Goal: Check status: Check status

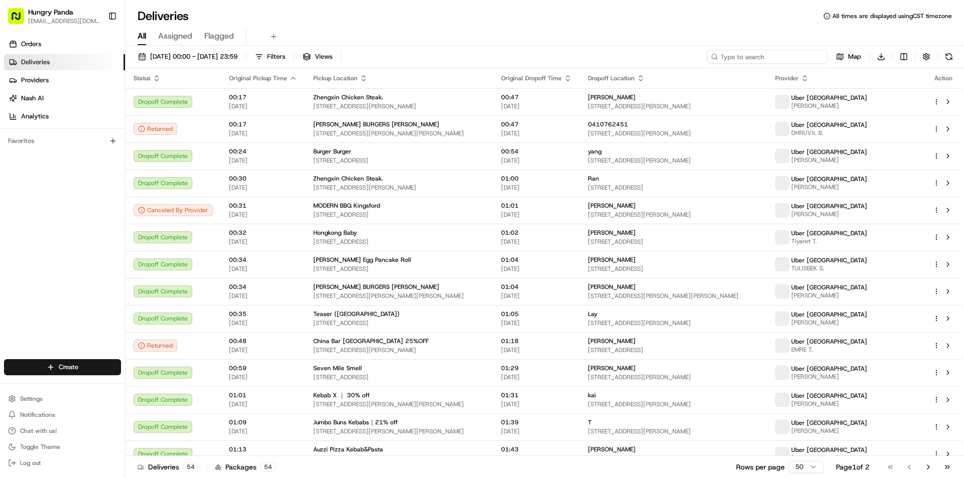
click at [802, 51] on input at bounding box center [767, 57] width 120 height 14
click at [786, 60] on input at bounding box center [767, 57] width 120 height 14
paste input "805628158505278268168"
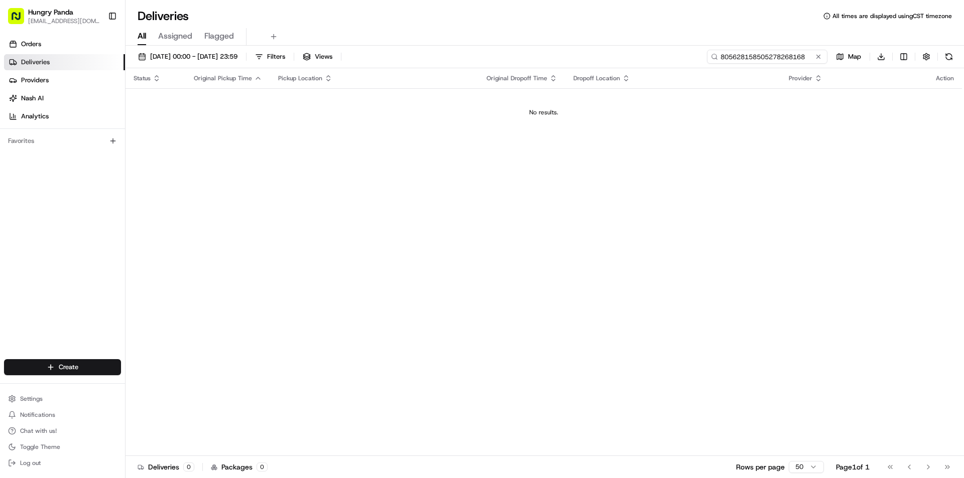
type input "805628158505278268168"
click at [237, 60] on span "[DATE] 00:00 - [DATE] 23:59" at bounding box center [193, 56] width 87 height 9
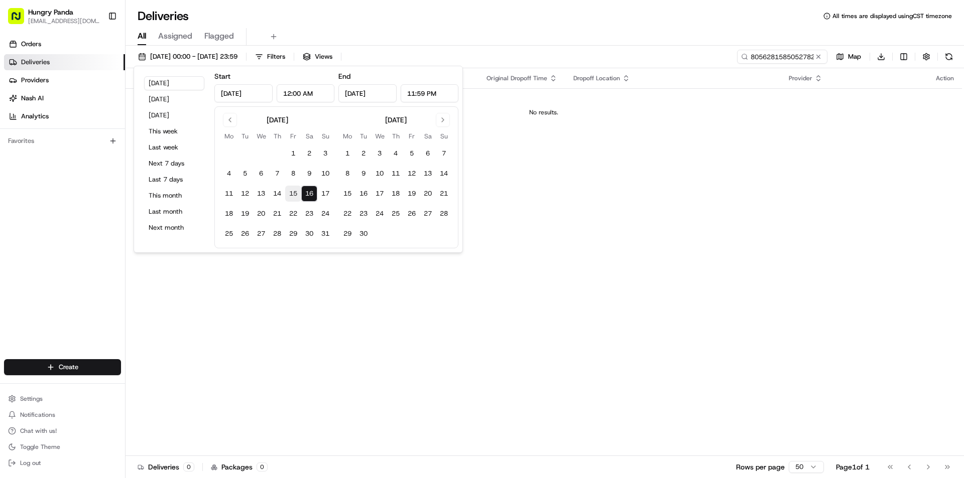
click at [292, 195] on button "15" at bounding box center [293, 194] width 16 height 16
type input "[DATE]"
click at [510, 52] on div "[DATE] 00:00 - [DATE] 23:59 Filters Views 805628158505278268168 Map Download" at bounding box center [545, 59] width 838 height 19
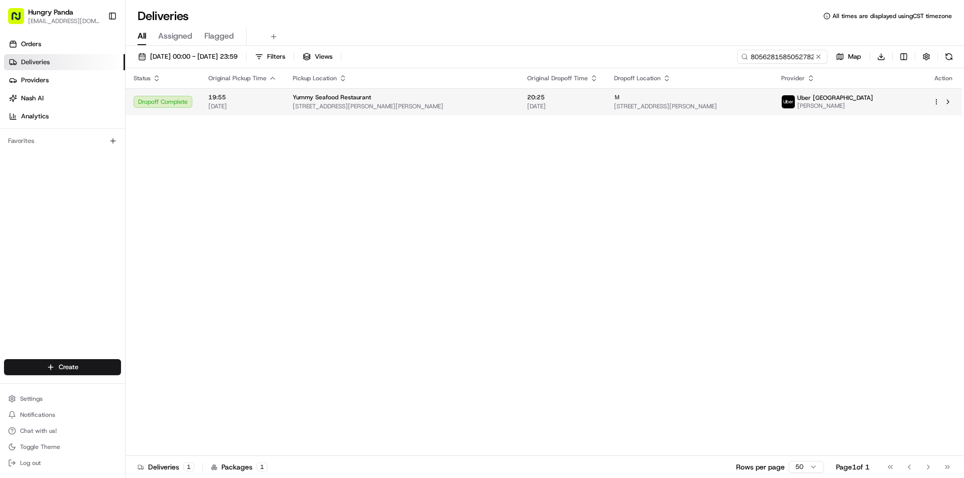
click at [553, 91] on td "20:25 [DATE]" at bounding box center [562, 101] width 87 height 27
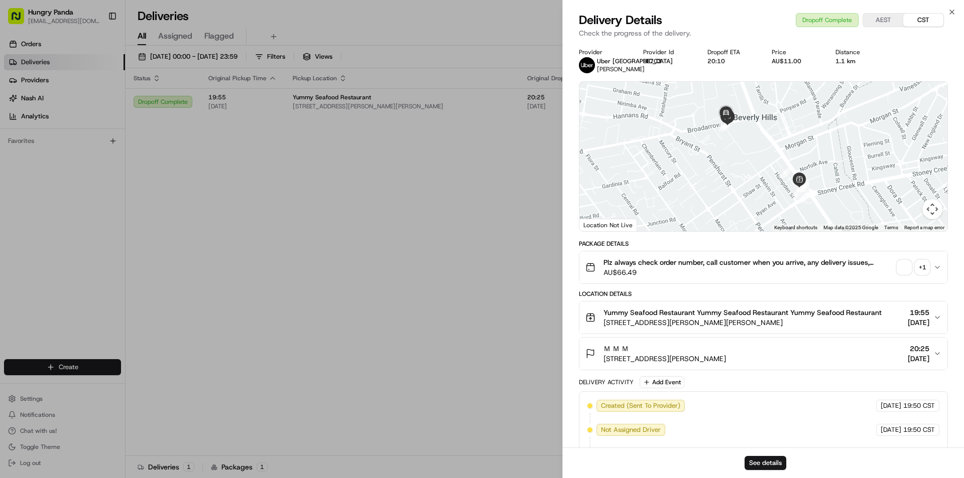
click at [927, 268] on div "+ 1" at bounding box center [922, 268] width 14 height 14
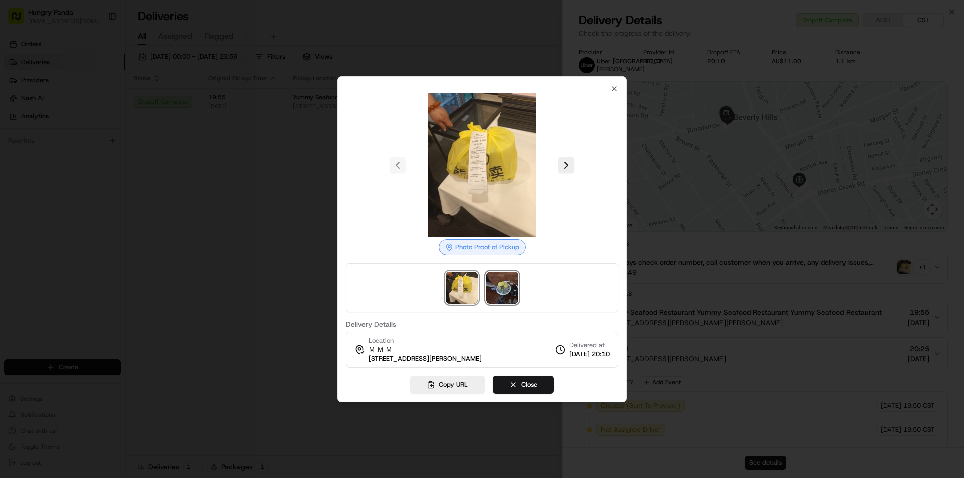
click at [509, 283] on img at bounding box center [502, 288] width 32 height 32
